Goal: Task Accomplishment & Management: Use online tool/utility

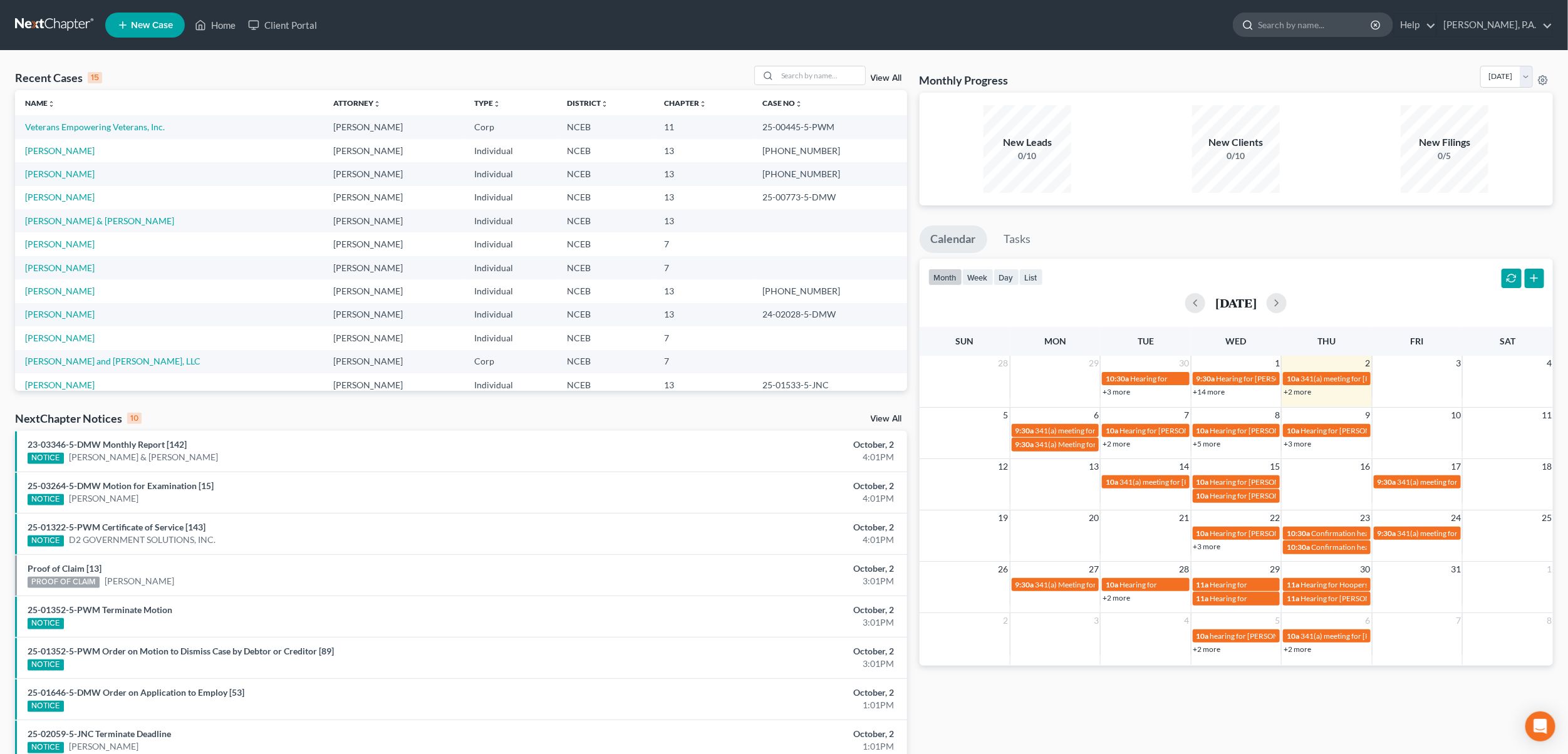
drag, startPoint x: 1321, startPoint y: 21, endPoint x: 1312, endPoint y: 22, distance: 9.1
click at [1316, 22] on input "search" at bounding box center [1315, 25] width 115 height 23
type input "[PERSON_NAME]"
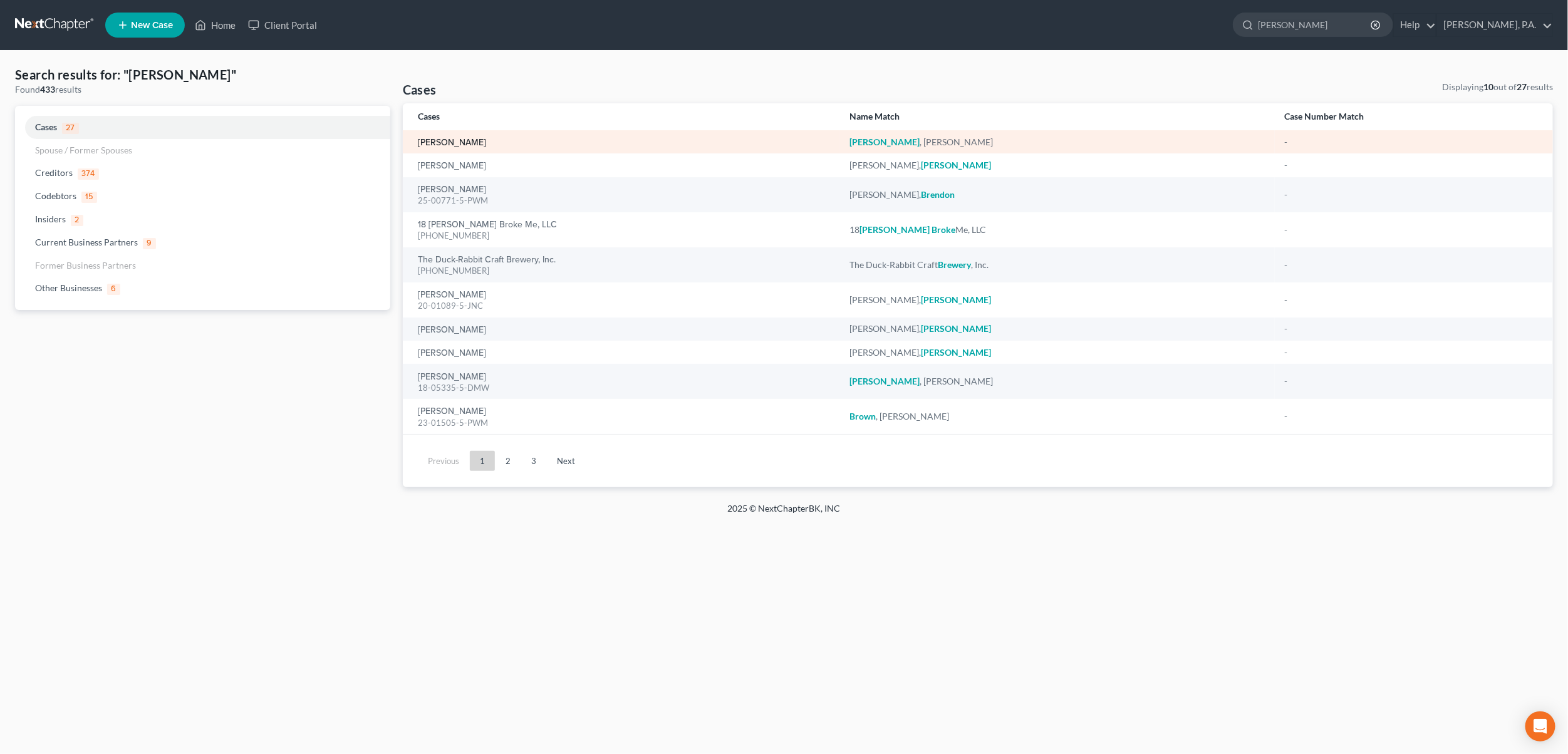
click at [451, 146] on link "[PERSON_NAME]" at bounding box center [451, 143] width 68 height 9
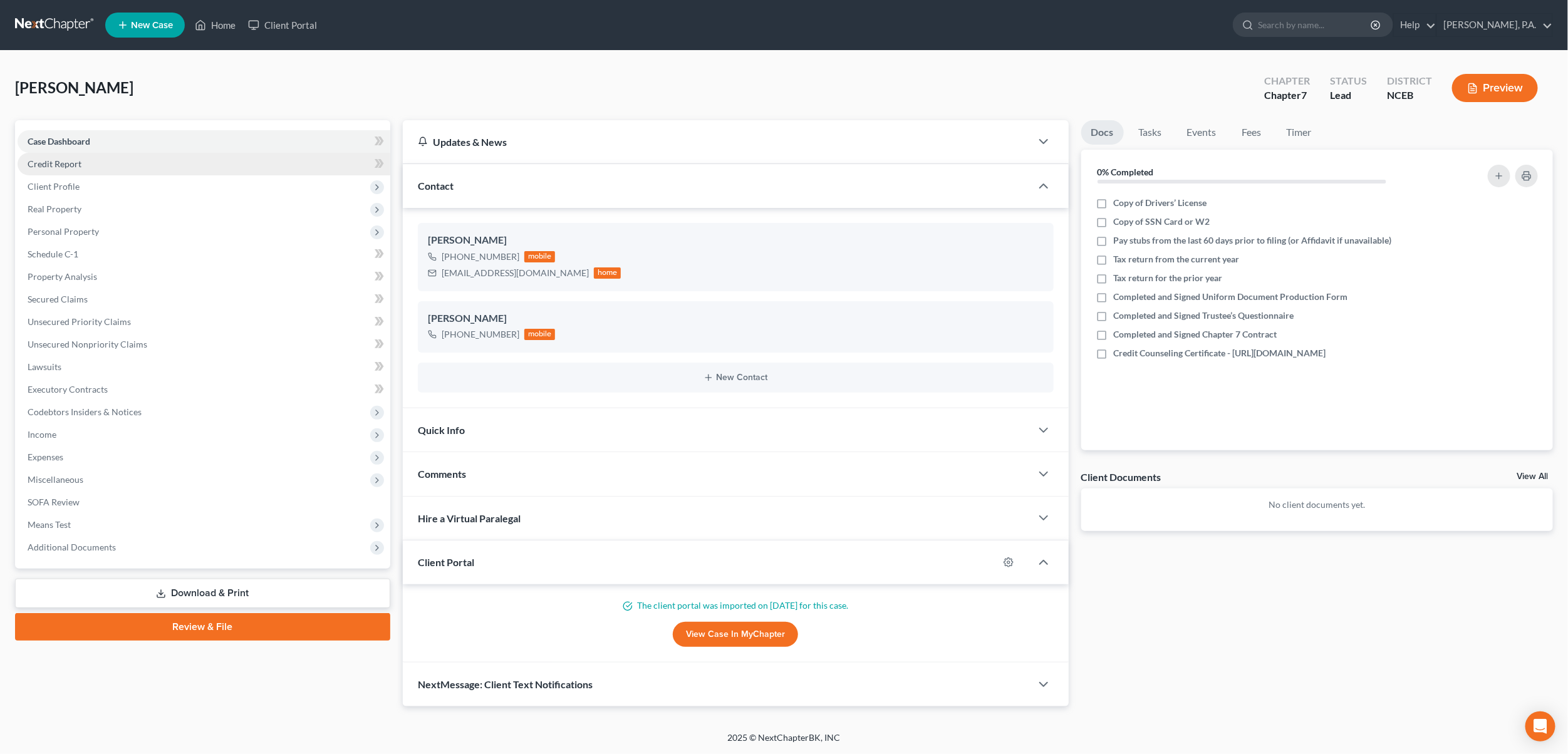
click at [102, 157] on link "Credit Report" at bounding box center [203, 165] width 373 height 23
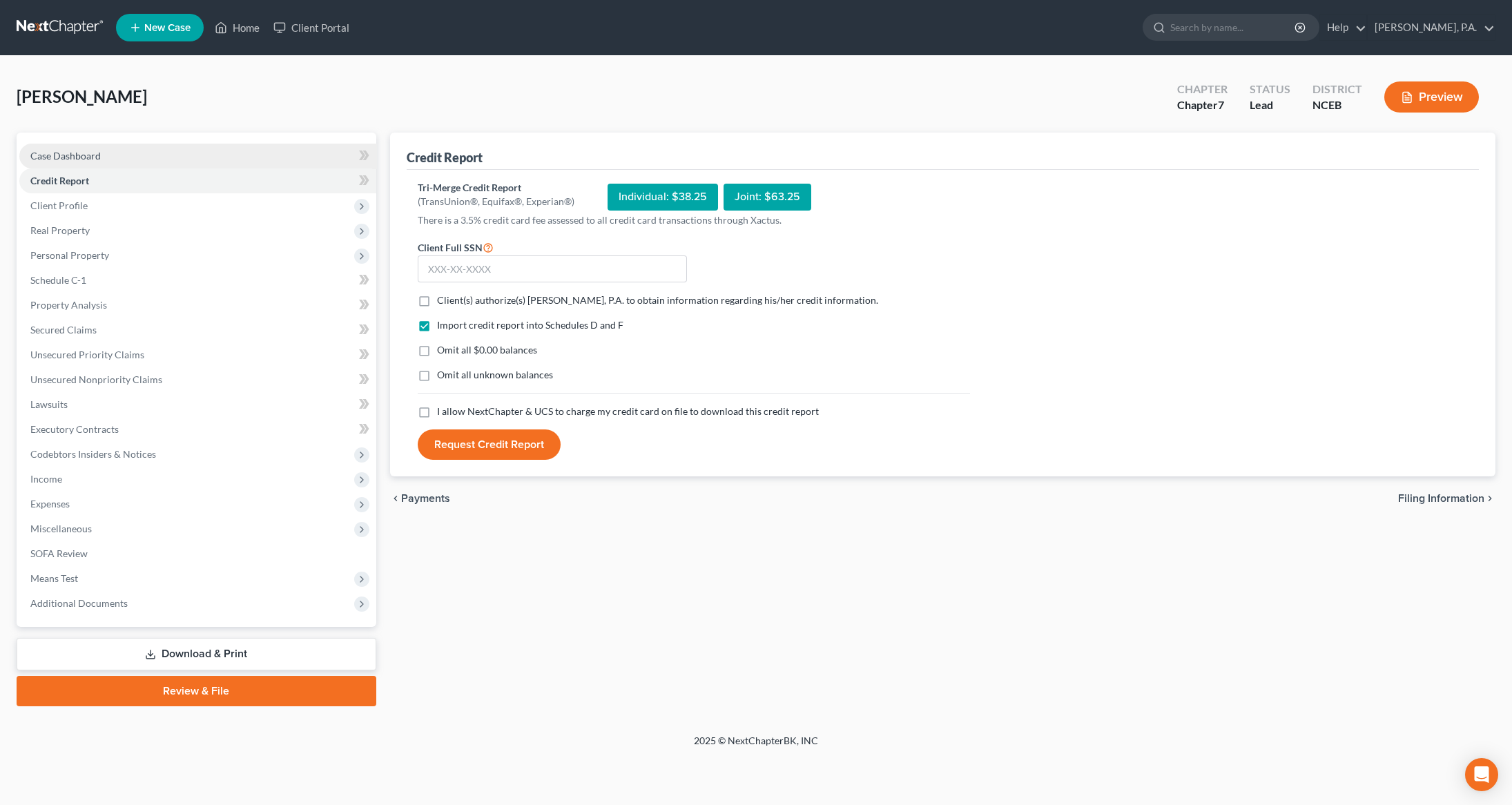
click at [111, 161] on link "Case Dashboard" at bounding box center [197, 156] width 357 height 25
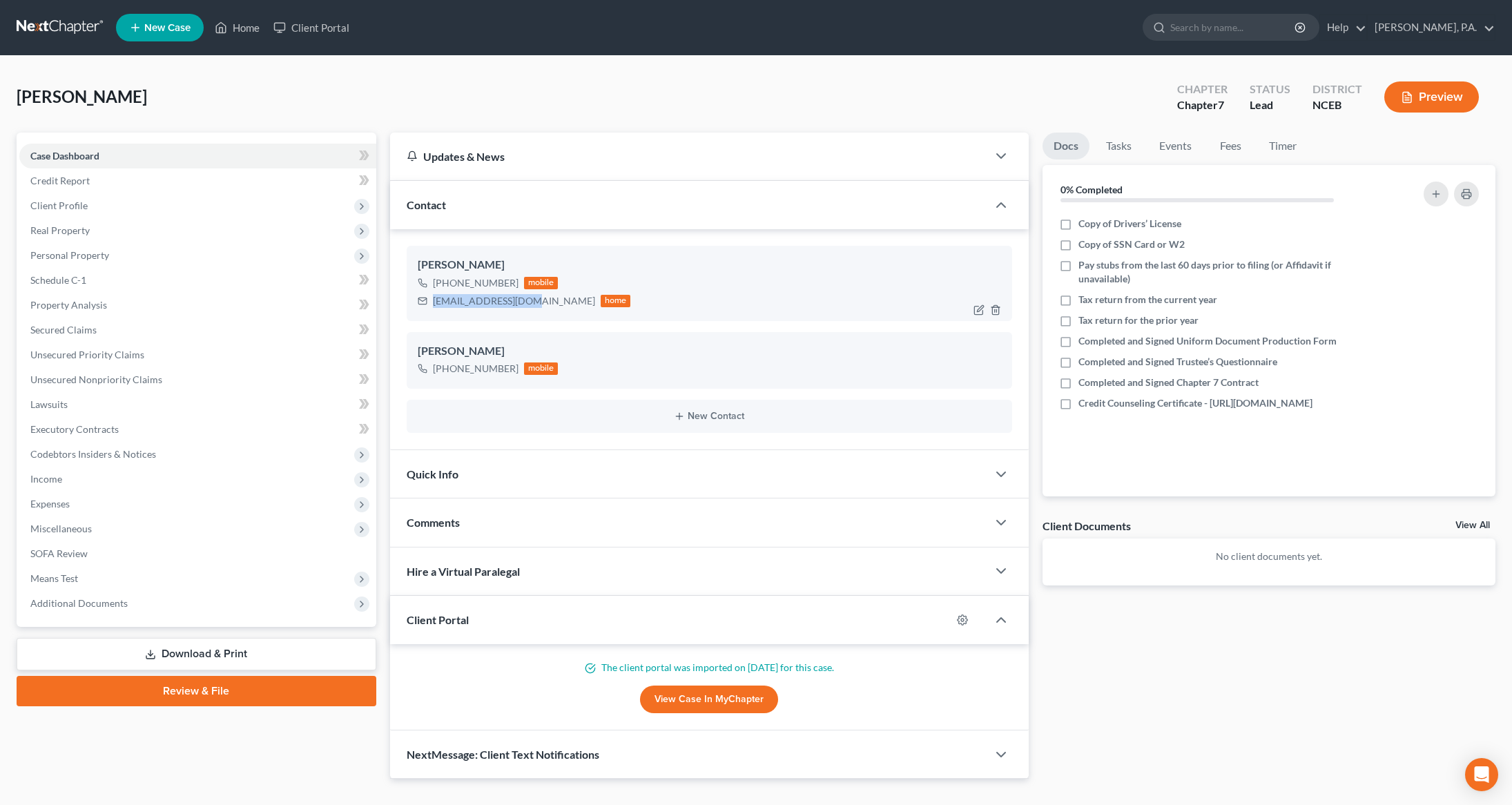
drag, startPoint x: 432, startPoint y: 298, endPoint x: 529, endPoint y: 303, distance: 97.1
click at [529, 303] on div "[EMAIL_ADDRESS][DOMAIN_NAME] home" at bounding box center [525, 301] width 213 height 18
copy div "[EMAIL_ADDRESS][DOMAIN_NAME]"
